Goal: Check status

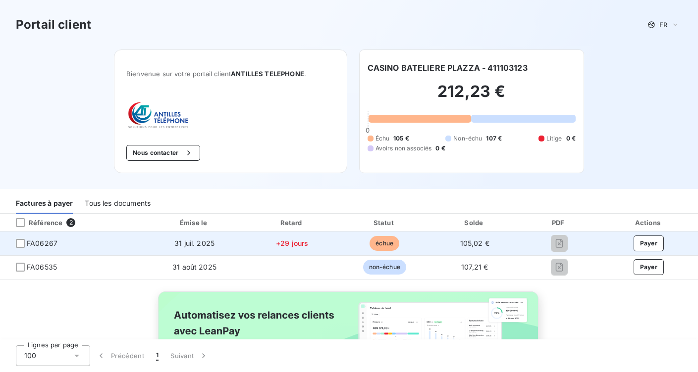
click at [369, 243] on span "échue" at bounding box center [384, 243] width 30 height 15
click at [184, 245] on span "31 juil. 2025" at bounding box center [194, 243] width 40 height 8
drag, startPoint x: 184, startPoint y: 245, endPoint x: 35, endPoint y: 246, distance: 149.0
click at [24, 246] on div at bounding box center [20, 243] width 9 height 9
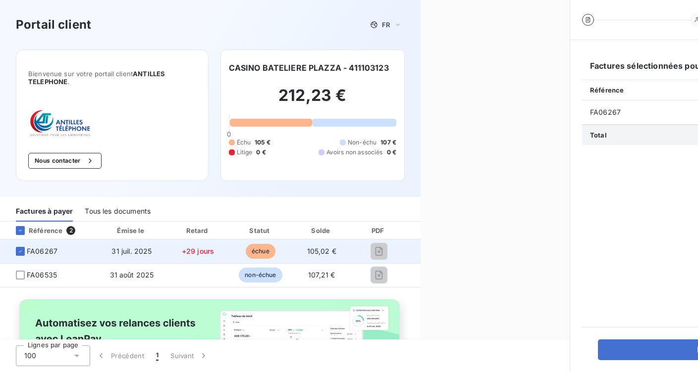
click at [38, 246] on td "FA06267" at bounding box center [48, 252] width 97 height 24
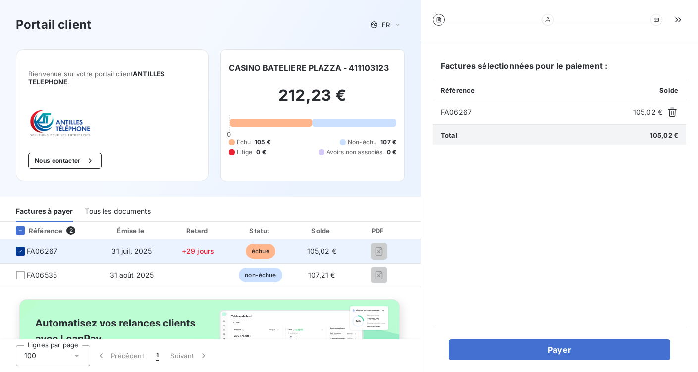
click at [21, 253] on icon at bounding box center [20, 252] width 6 height 6
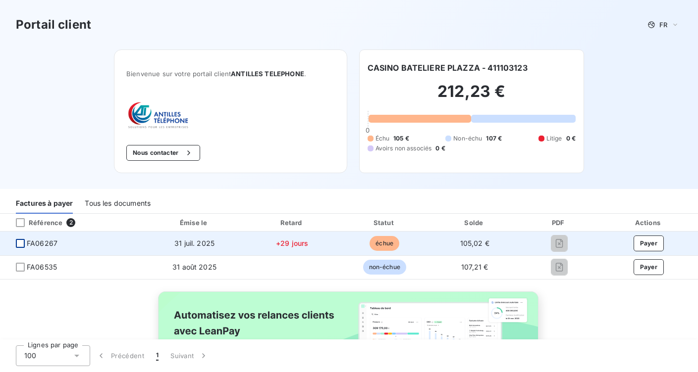
click at [45, 252] on td "FA06267" at bounding box center [72, 244] width 144 height 24
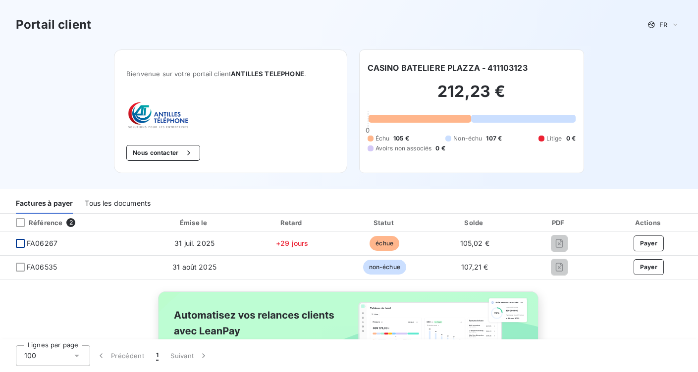
click at [45, 241] on span "FA06267" at bounding box center [42, 244] width 31 height 10
click at [153, 242] on td "31 juil. 2025" at bounding box center [195, 244] width 102 height 24
click at [184, 247] on span "31 juil. 2025" at bounding box center [194, 243] width 40 height 8
click at [186, 247] on span "31 juil. 2025" at bounding box center [194, 243] width 40 height 8
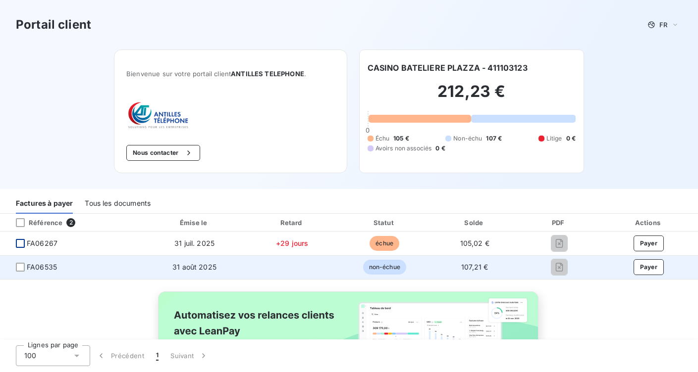
click at [203, 271] on td "31 août 2025" at bounding box center [195, 267] width 102 height 24
click at [198, 266] on span "31 août 2025" at bounding box center [194, 267] width 44 height 8
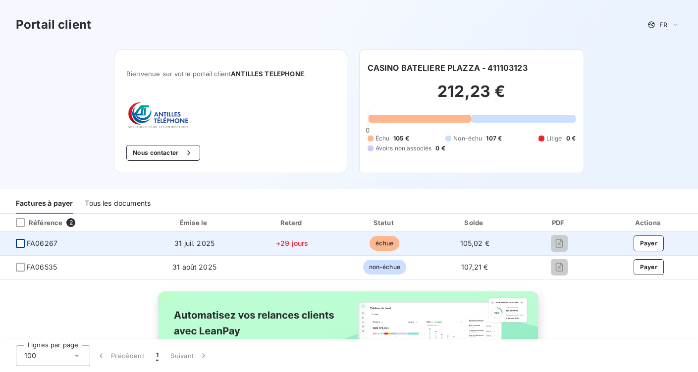
click at [199, 245] on span "31 juil. 2025" at bounding box center [194, 243] width 40 height 8
